Goal: Information Seeking & Learning: Learn about a topic

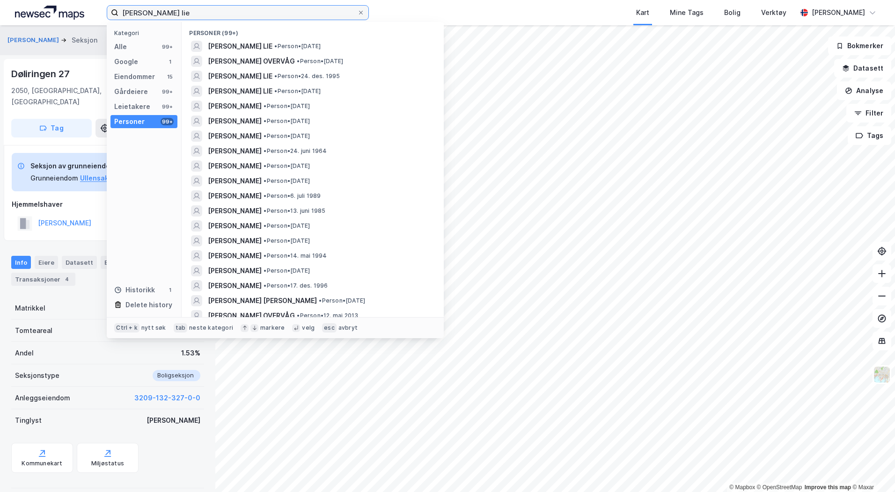
drag, startPoint x: 242, startPoint y: 15, endPoint x: 71, endPoint y: 15, distance: 171.3
click at [73, 15] on div "[PERSON_NAME] lie Kategori Alle 99+ Google 1 Eiendommer 15 Gårdeiere 99+ Leieta…" at bounding box center [447, 12] width 895 height 25
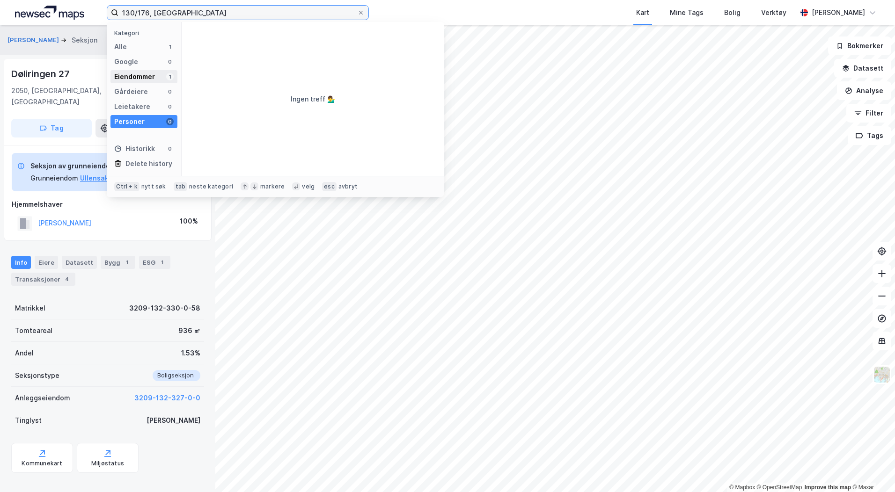
type input "130/176, [GEOGRAPHIC_DATA]"
click at [139, 77] on div "Eiendommer" at bounding box center [134, 76] width 41 height 11
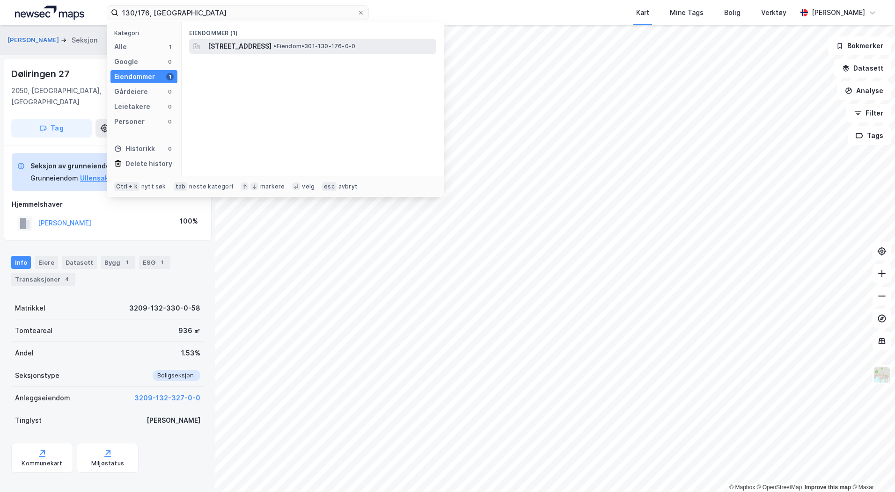
click at [271, 47] on span "[STREET_ADDRESS]" at bounding box center [240, 46] width 64 height 11
